Goal: Information Seeking & Learning: Find specific fact

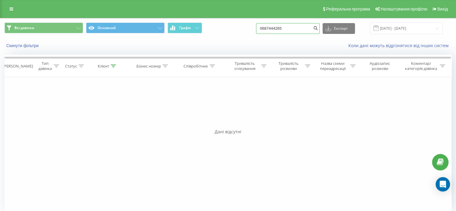
drag, startPoint x: 293, startPoint y: 28, endPoint x: 177, endPoint y: 40, distance: 116.6
click at [225, 37] on div "Всі дзвінки Основний Графік 0687444265 Експорт .csv .xls .xlsx 19.05.2025 - 19.…" at bounding box center [227, 28] width 455 height 20
paste input "380673716926"
click at [272, 27] on input "380673716926" at bounding box center [288, 28] width 64 height 11
type input "0673716926"
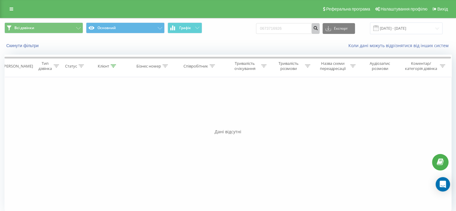
click at [319, 30] on button "submit" at bounding box center [315, 28] width 8 height 11
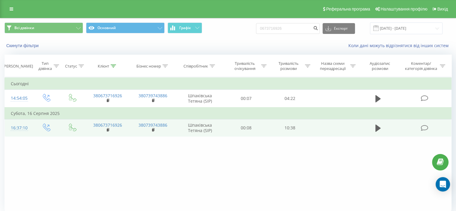
click at [423, 125] on icon at bounding box center [423, 128] width 7 height 6
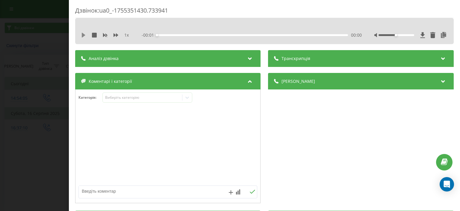
click at [84, 35] on icon at bounding box center [84, 35] width 4 height 5
click at [189, 35] on div "00:00" at bounding box center [252, 35] width 191 height 2
click at [255, 35] on div "04:53" at bounding box center [252, 35] width 191 height 2
click at [85, 36] on icon at bounding box center [84, 35] width 1 height 5
click at [18, 173] on div "Дзвінок : ua0_-1755351430.733941 1 x - 04:11 06:26 06:26 Транскрипція Для AI-ан…" at bounding box center [230, 105] width 460 height 211
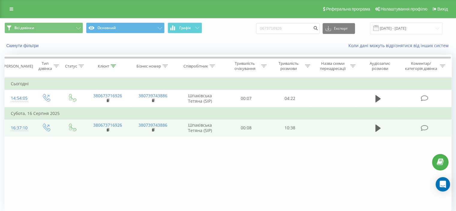
click at [424, 128] on icon at bounding box center [423, 128] width 7 height 6
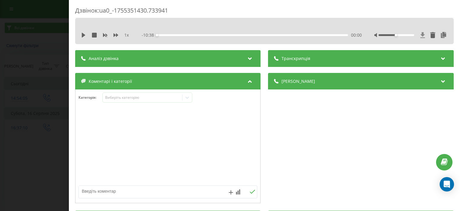
click at [421, 34] on icon at bounding box center [423, 35] width 4 height 6
drag, startPoint x: 7, startPoint y: 148, endPoint x: 25, endPoint y: 138, distance: 20.3
click at [8, 147] on div "Дзвінок : ua0_-1755351430.733941 1 x - 10:38 00:00 00:00 Транскрипція Для AI-ан…" at bounding box center [230, 105] width 460 height 211
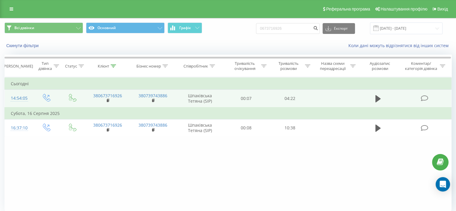
click at [424, 95] on icon at bounding box center [423, 98] width 7 height 6
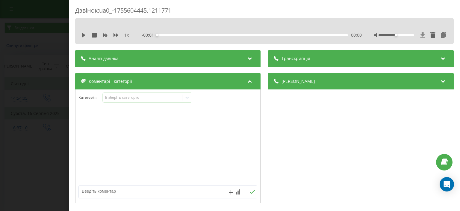
click at [421, 36] on icon at bounding box center [423, 35] width 4 height 6
click at [2, 143] on div "Дзвінок : ua0_-1755604445.1211771 1 x - 04:23 00:00 00:00 Транскрипція Для AI-а…" at bounding box center [230, 105] width 460 height 211
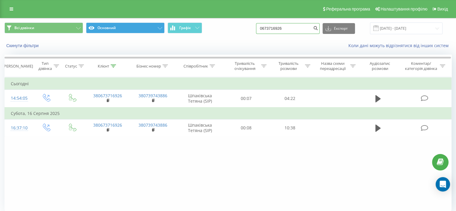
drag, startPoint x: 302, startPoint y: 30, endPoint x: 144, endPoint y: 28, distance: 157.3
click at [155, 28] on div "Всі дзвінки Основний Графік 0673716926 Експорт .csv .xls .xlsx 19.05.2025 - 19.…" at bounding box center [227, 28] width 447 height 12
paste input "0962992140"
type input "0962992140"
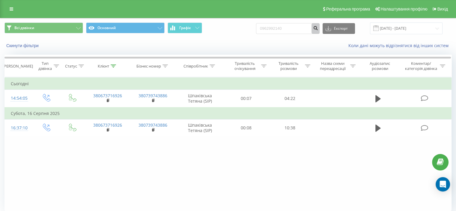
click at [318, 28] on icon "submit" at bounding box center [315, 27] width 5 height 4
